Goal: Task Accomplishment & Management: Use online tool/utility

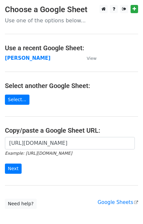
scroll to position [0, 188]
type input "[URL][DOMAIN_NAME]"
drag, startPoint x: 14, startPoint y: 161, endPoint x: 13, endPoint y: 165, distance: 4.1
click at [14, 161] on form "https://docs.google.com/spreadsheets/d/11bLC5BOz7ltFbsCzUDuPCHu2NJERcBMDTjPpvxJ…" at bounding box center [71, 155] width 133 height 37
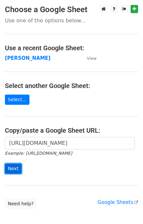
click at [13, 165] on input "Next" at bounding box center [13, 168] width 17 height 10
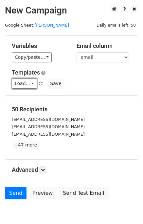
click at [21, 84] on link "Load..." at bounding box center [24, 83] width 25 height 10
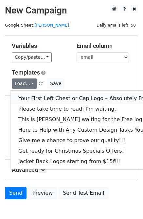
click at [30, 99] on link "Your First Left Chest or Cap Logo – Absolutely Free" at bounding box center [88, 98] width 156 height 10
